Goal: Task Accomplishment & Management: Manage account settings

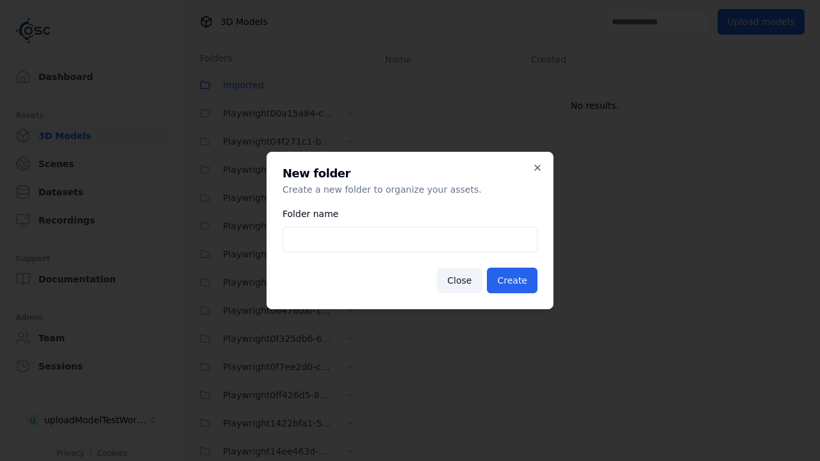
scroll to position [1834, 0]
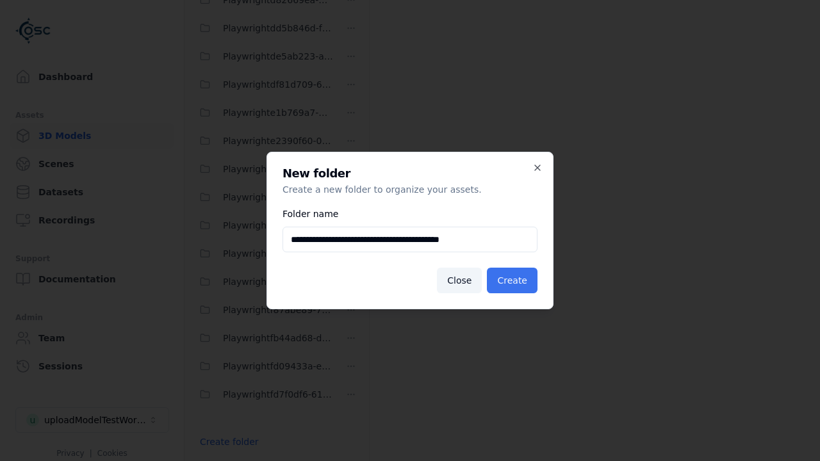
type input "**********"
click at [514, 281] on button "Create" at bounding box center [512, 281] width 51 height 26
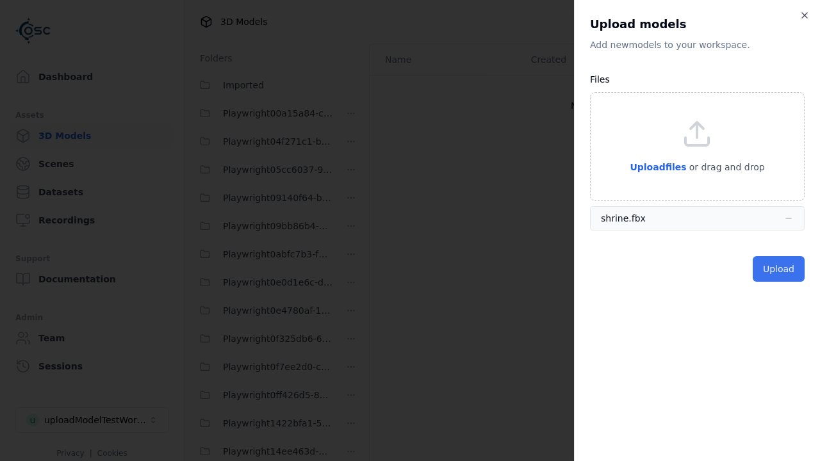
click at [780, 269] on button "Upload" at bounding box center [779, 269] width 52 height 26
